Goal: Information Seeking & Learning: Learn about a topic

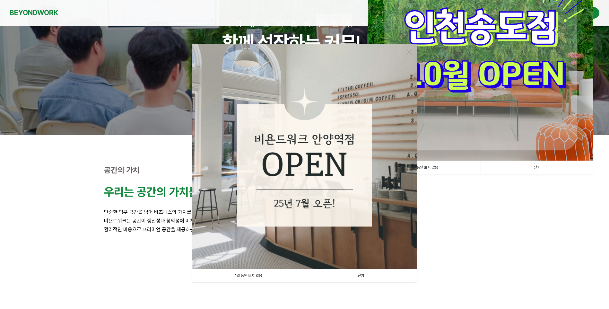
scroll to position [128, 0]
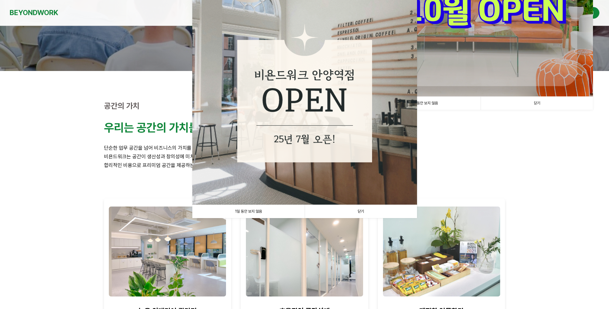
click at [372, 212] on link "닫기" at bounding box center [360, 211] width 112 height 13
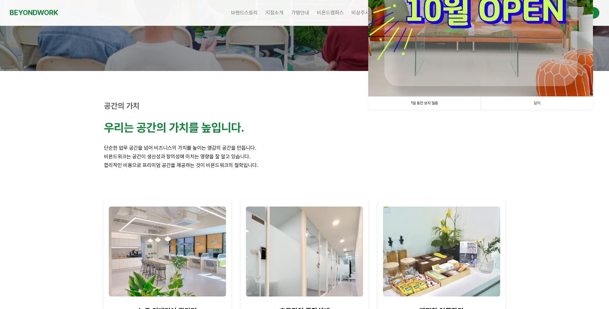
click at [543, 101] on link "닫기" at bounding box center [536, 103] width 112 height 13
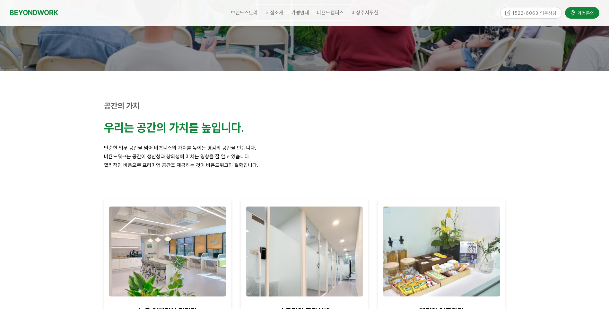
scroll to position [0, 0]
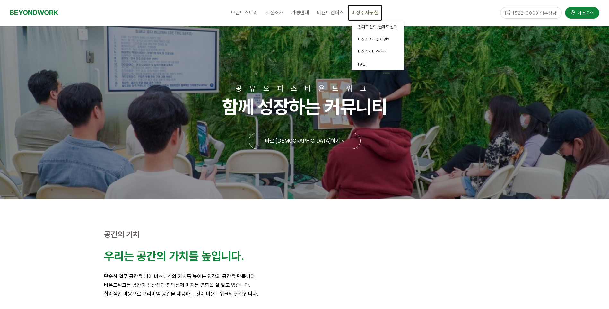
click at [367, 15] on span "비상주사무실" at bounding box center [364, 13] width 27 height 6
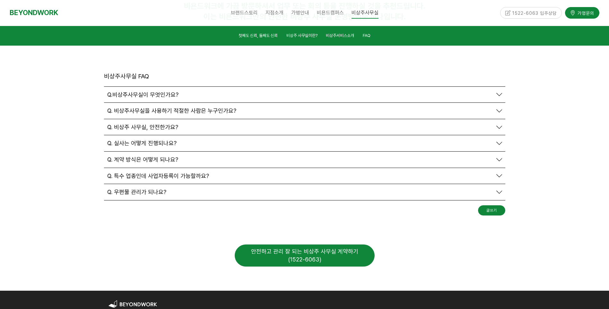
scroll to position [2213, 0]
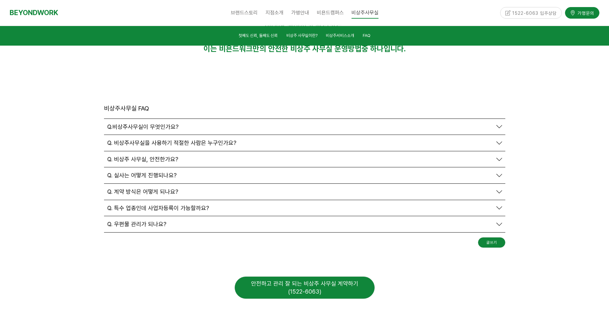
click at [263, 252] on div at bounding box center [304, 261] width 411 height 19
click at [261, 276] on div "안전하고 관리 잘 되는 비상주 사무실 계약하기 (1522-6063)" at bounding box center [304, 287] width 140 height 22
click at [305, 276] on div "안전하고 관리 잘 되는 비상주 사무실 계약하기 (1522-6063)" at bounding box center [304, 287] width 140 height 22
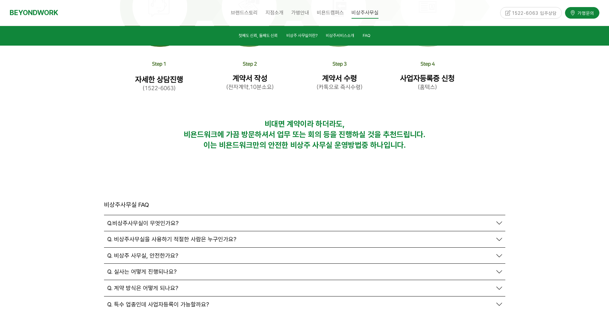
scroll to position [2085, 0]
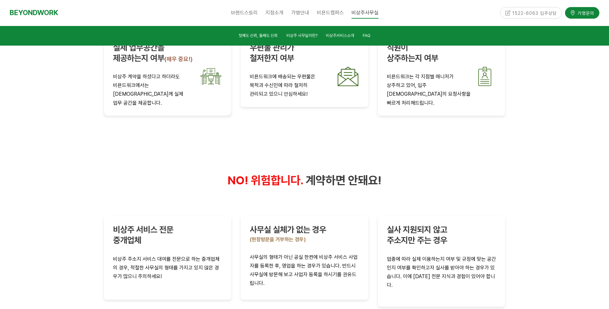
scroll to position [1155, 0]
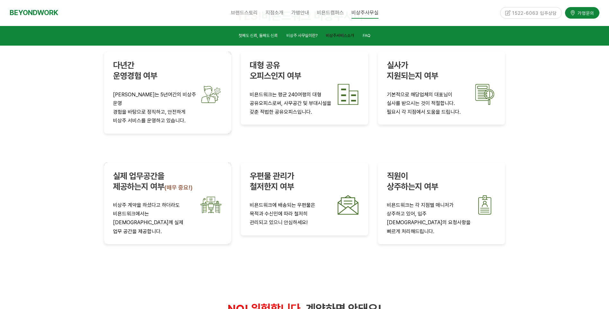
click at [346, 34] on span "비상주서비스소개" at bounding box center [340, 35] width 28 height 5
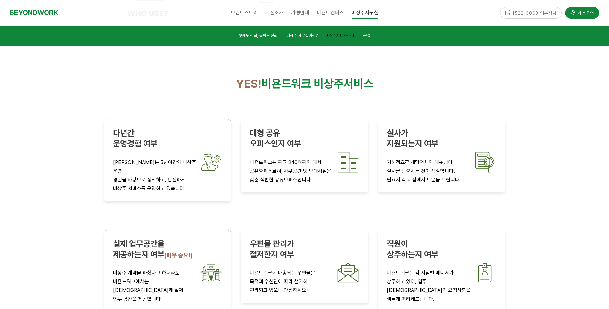
scroll to position [1087, 0]
click at [368, 38] on link "FAQ" at bounding box center [366, 36] width 8 height 9
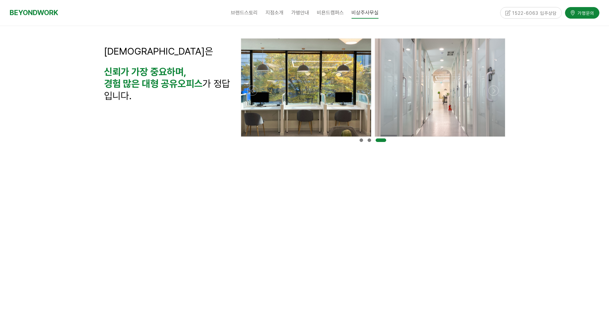
scroll to position [0, 0]
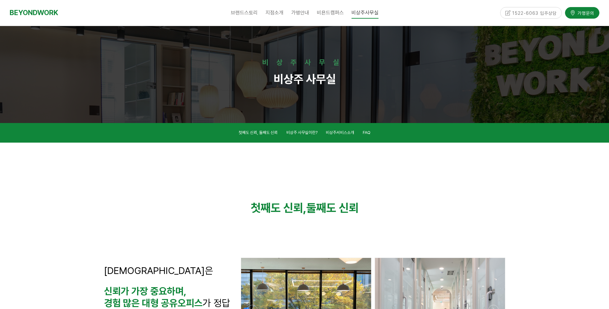
click at [523, 14] on div "1522-6063 입주상담" at bounding box center [531, 12] width 62 height 11
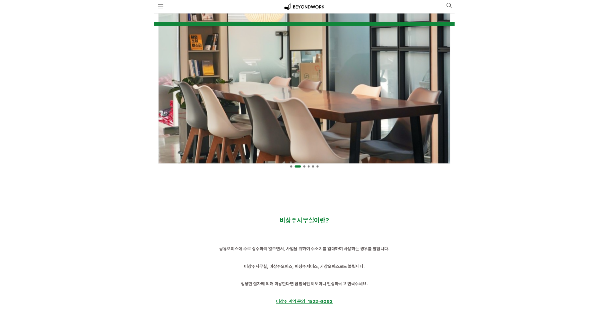
scroll to position [355, 0]
